Goal: Task Accomplishment & Management: Manage account settings

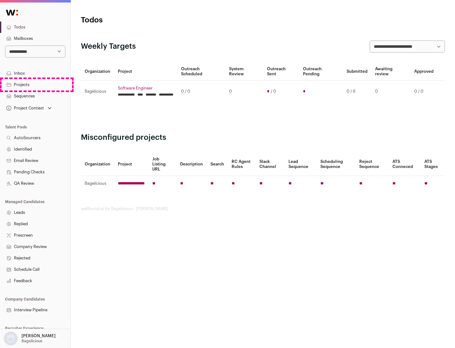
click at [35, 84] on link "Projects" at bounding box center [35, 84] width 71 height 11
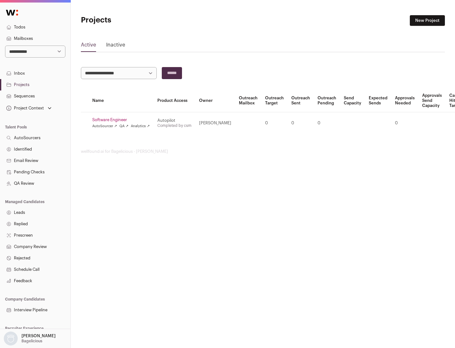
click at [123, 120] on link "Software Engineer" at bounding box center [121, 119] width 58 height 5
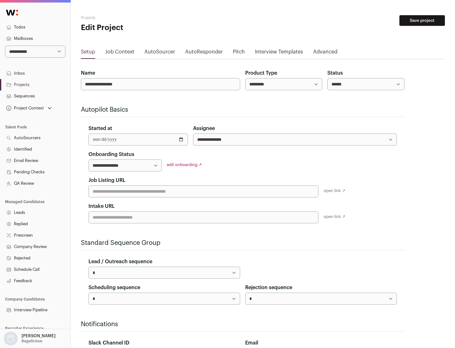
click at [422, 21] on button "Save project" at bounding box center [423, 20] width 46 height 11
